Goal: Task Accomplishment & Management: Complete application form

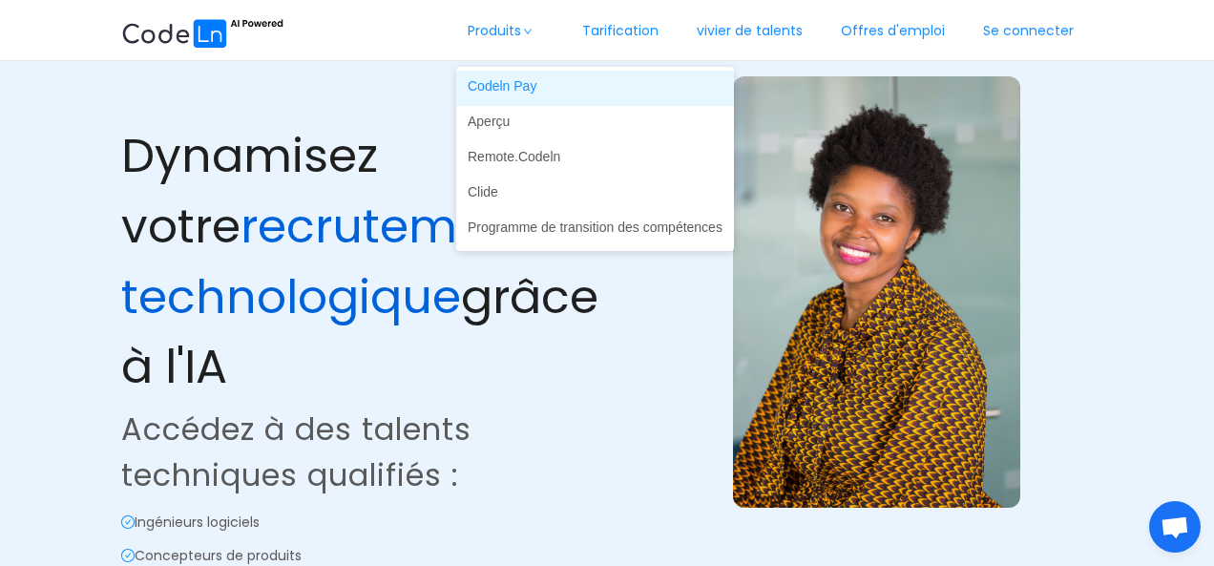
click at [517, 94] on font "Codeln Pay" at bounding box center [502, 85] width 69 height 15
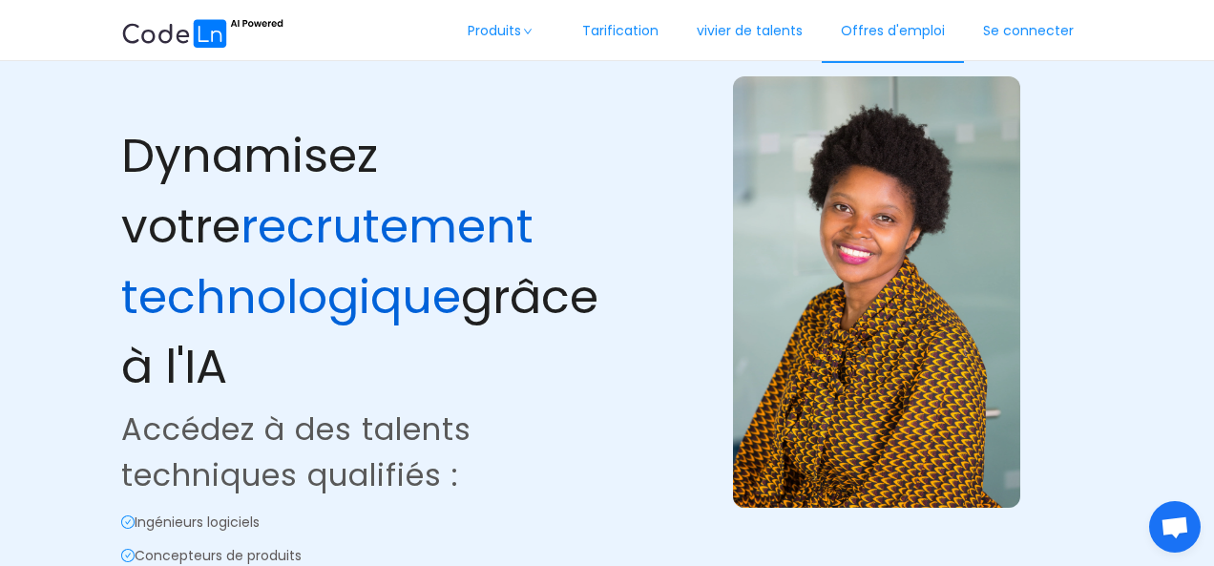
click at [884, 26] on font "Offres d'emploi" at bounding box center [893, 30] width 104 height 19
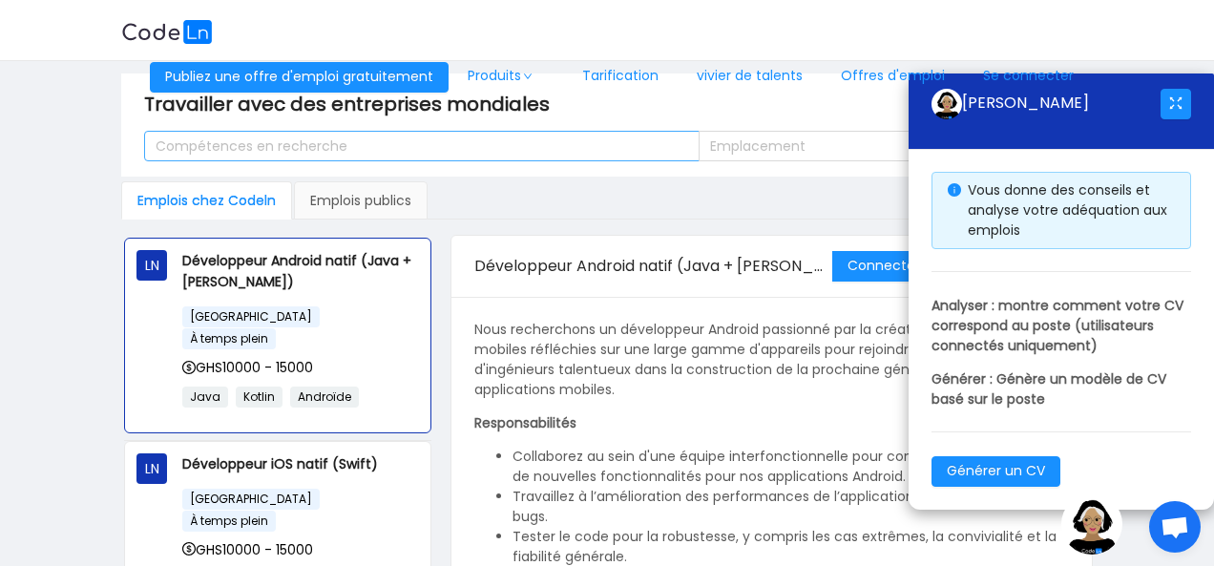
click at [284, 144] on font "Compétences en recherche" at bounding box center [252, 145] width 192 height 19
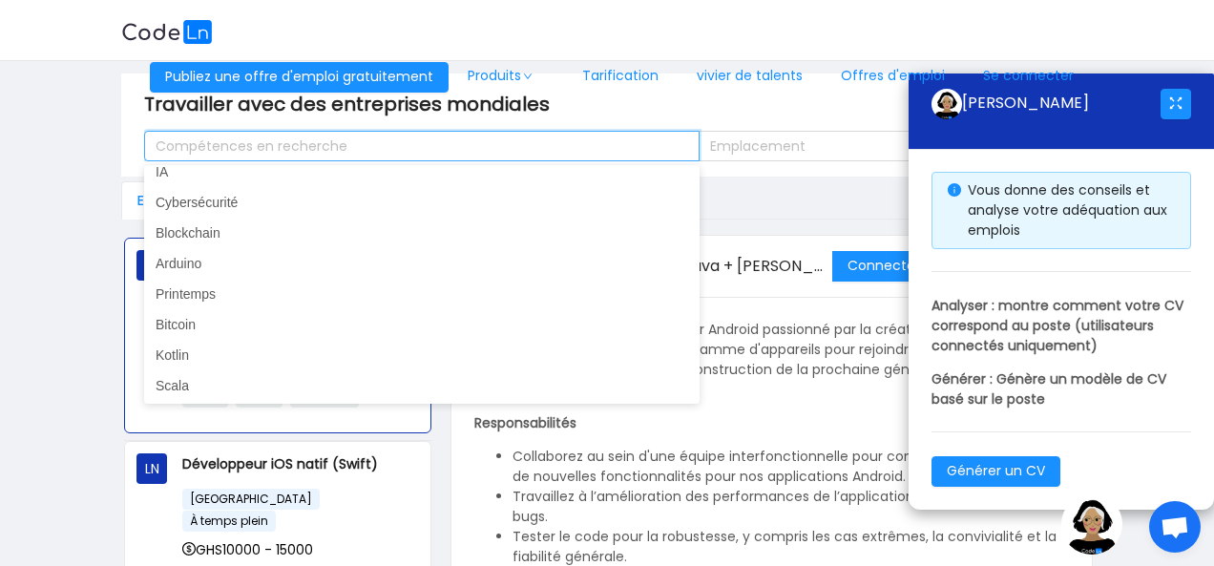
scroll to position [737, 0]
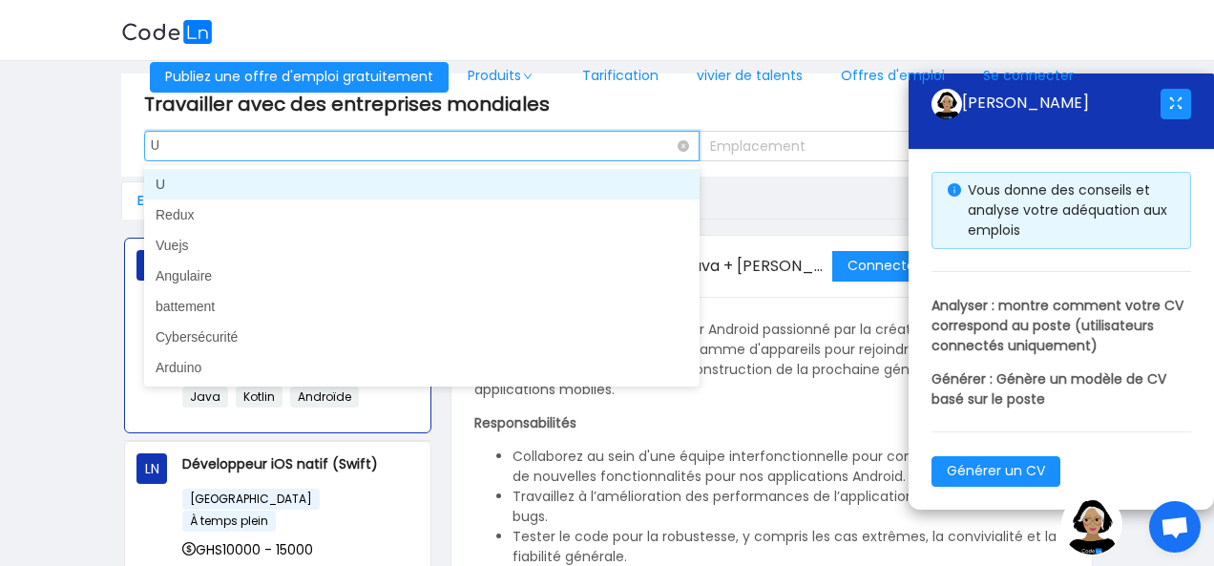
type input "UI"
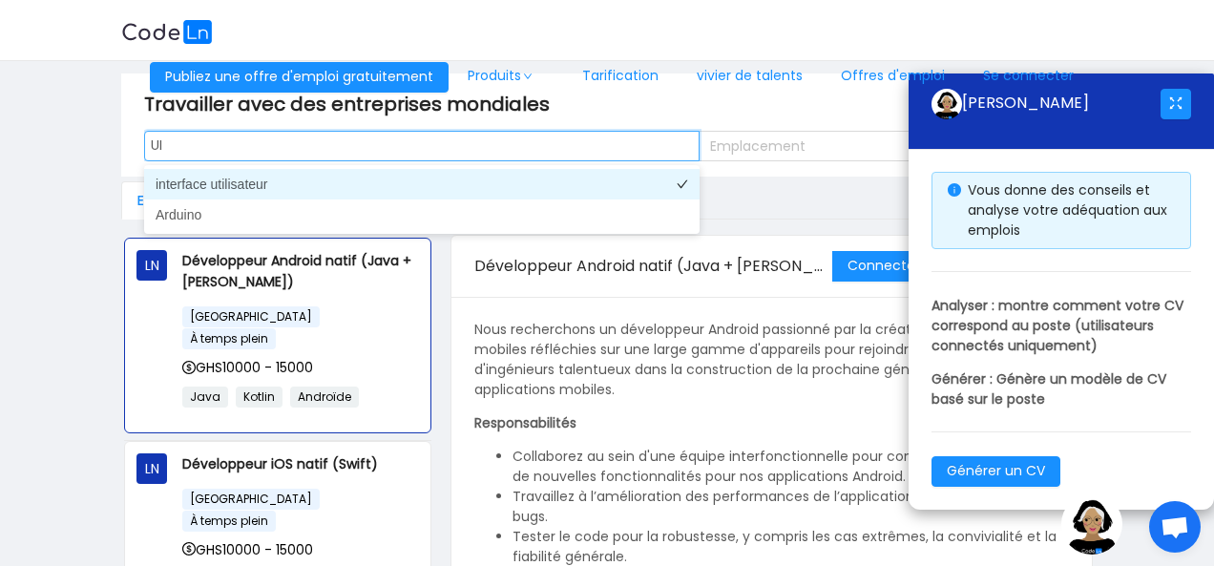
click at [214, 180] on font "interface utilisateur" at bounding box center [212, 184] width 113 height 15
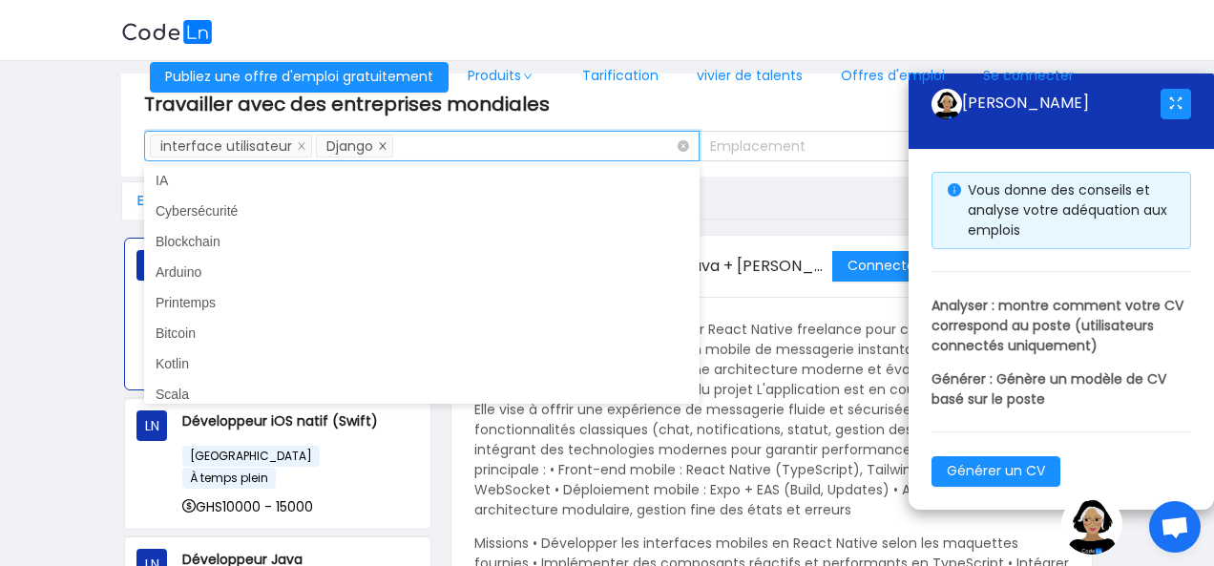
click at [382, 142] on icon "icône : fermer" at bounding box center [383, 145] width 7 height 7
click at [51, 173] on main "Travailler avec des entreprises mondiales Compétences en recherche interface ut…" at bounding box center [607, 355] width 1214 height 589
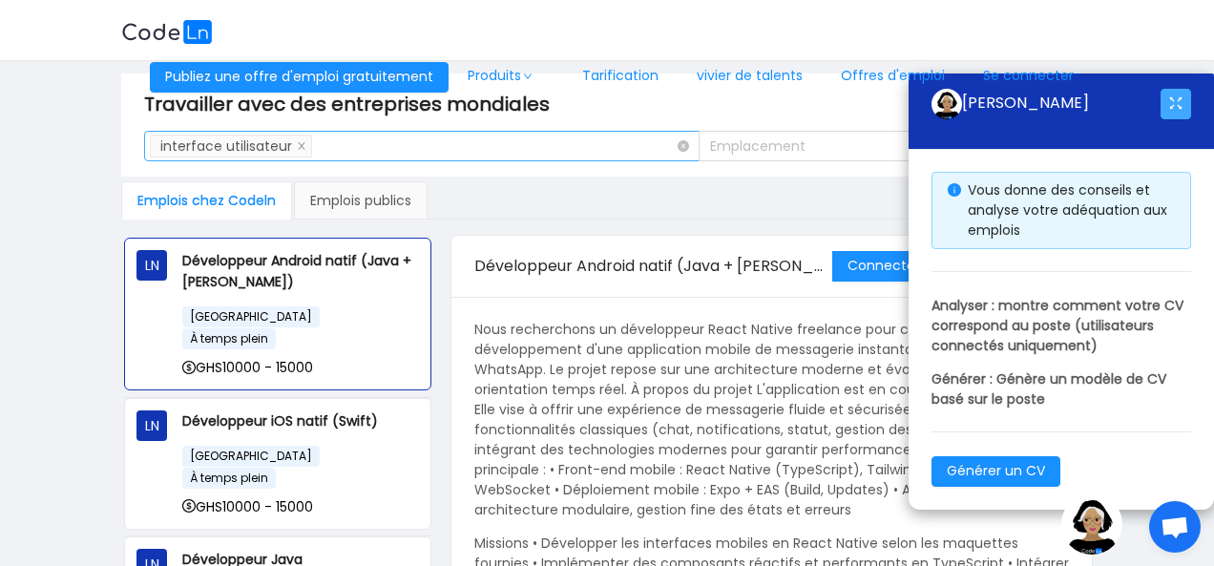
click at [1176, 100] on button "button" at bounding box center [1176, 104] width 31 height 31
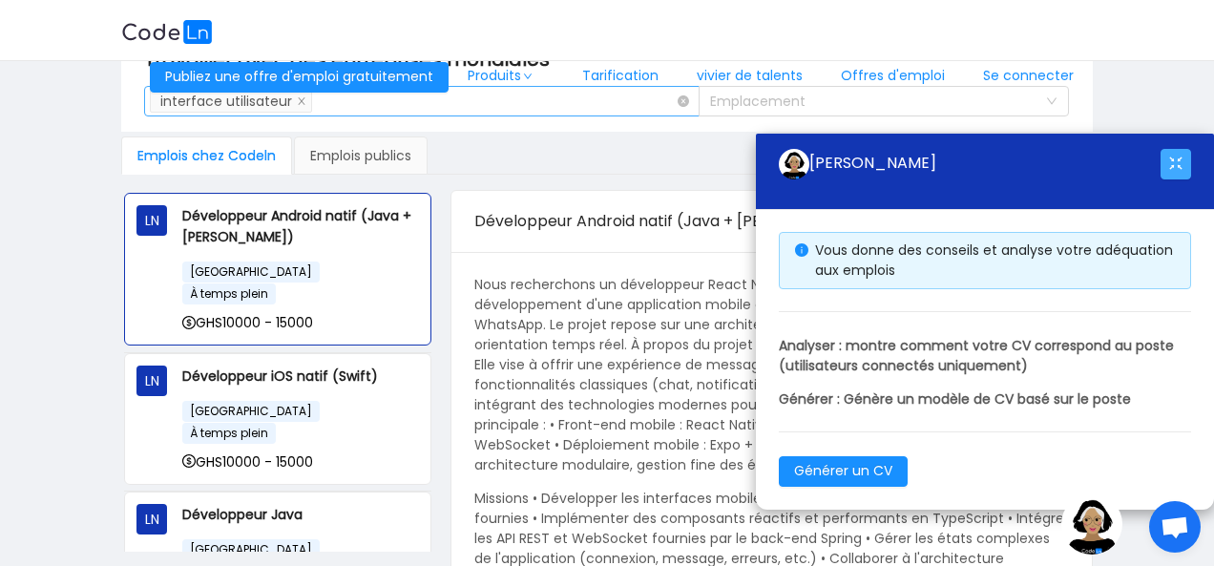
scroll to position [52, 0]
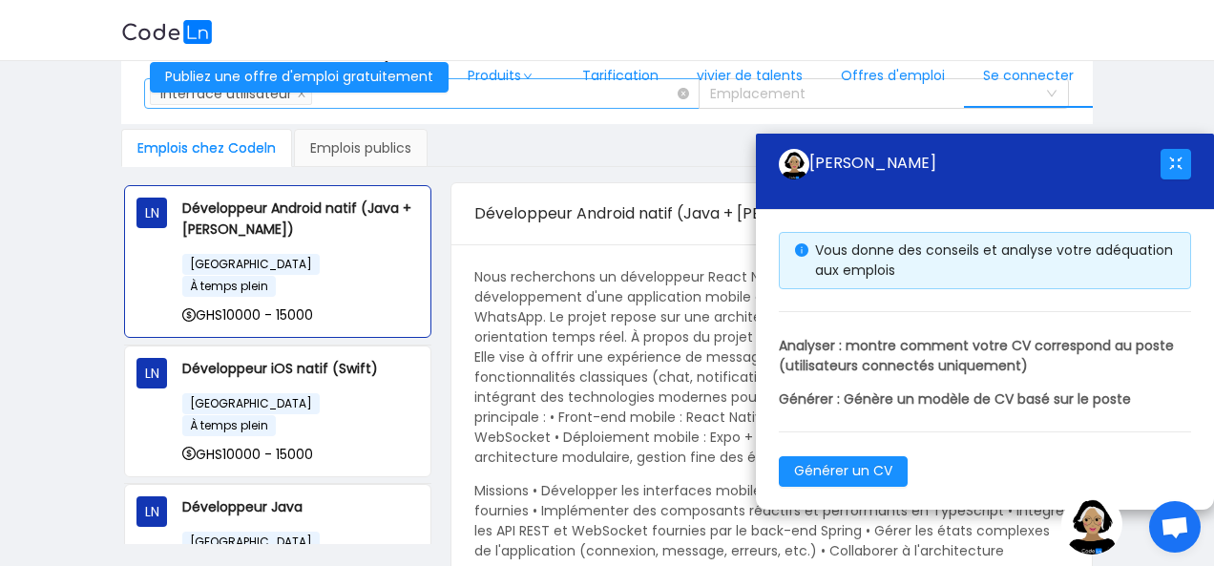
click at [1040, 93] on link "Se connecter" at bounding box center [1028, 76] width 129 height 63
